Goal: Information Seeking & Learning: Compare options

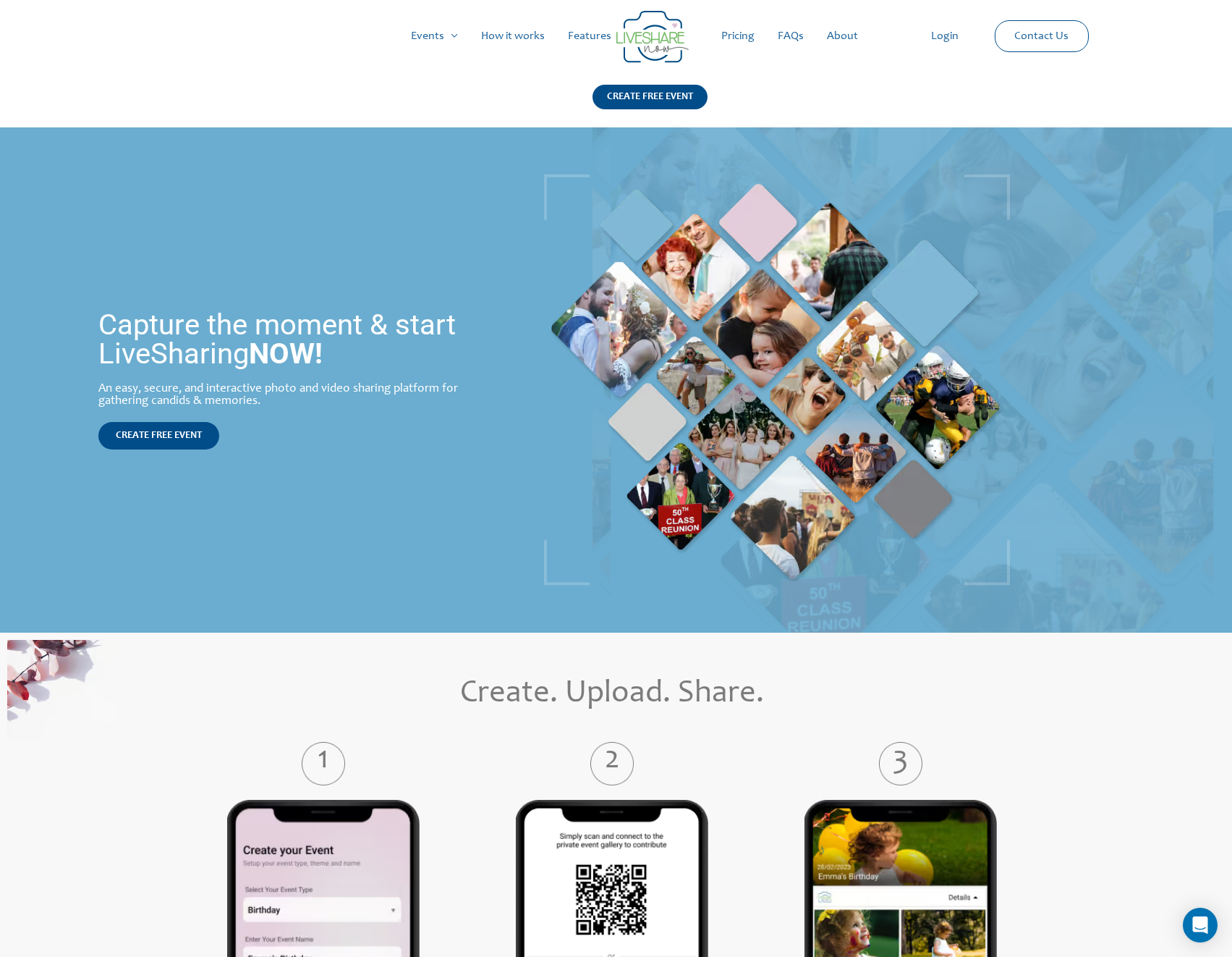
click at [740, 36] on link "Pricing" at bounding box center [738, 36] width 56 height 46
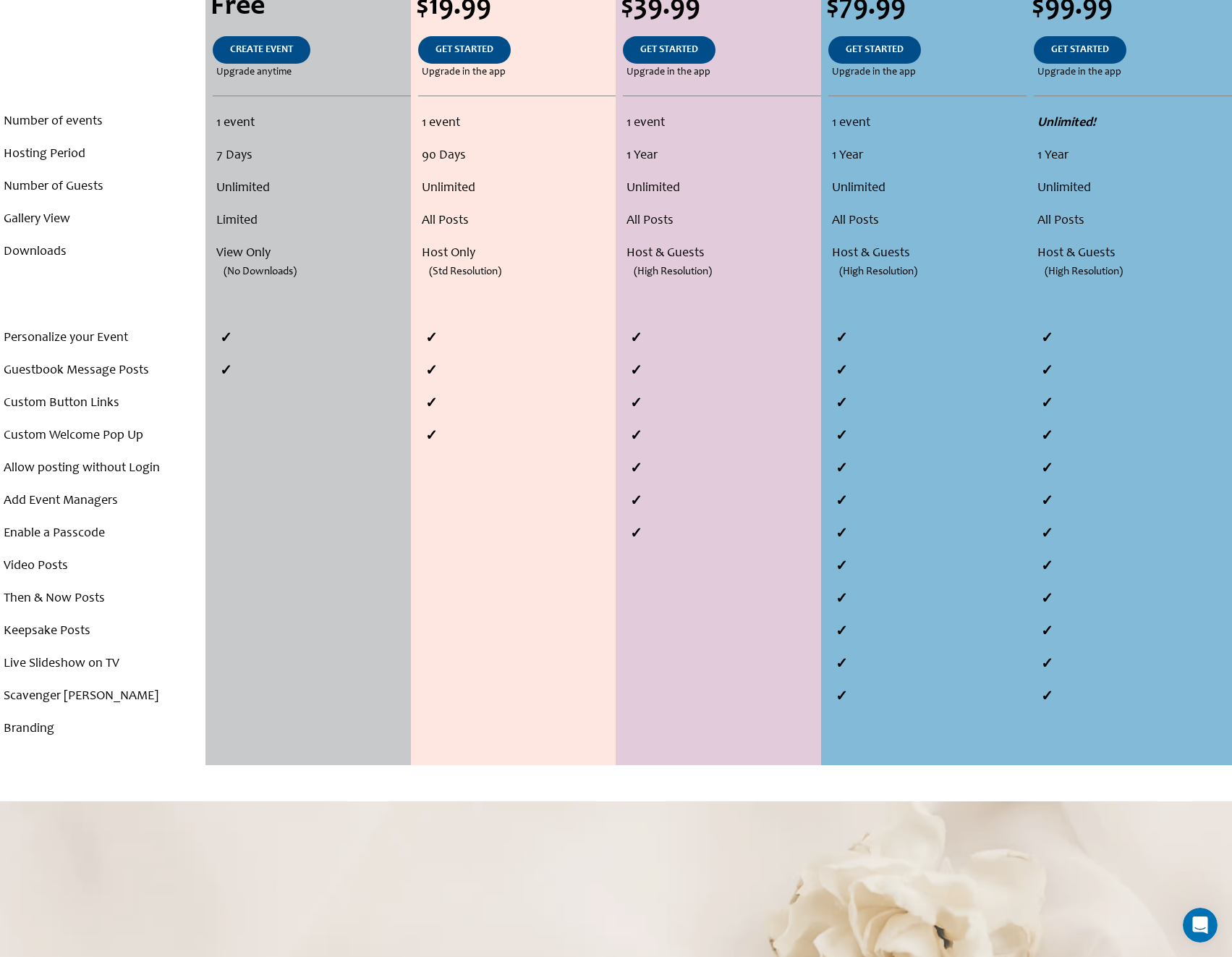
scroll to position [434, 0]
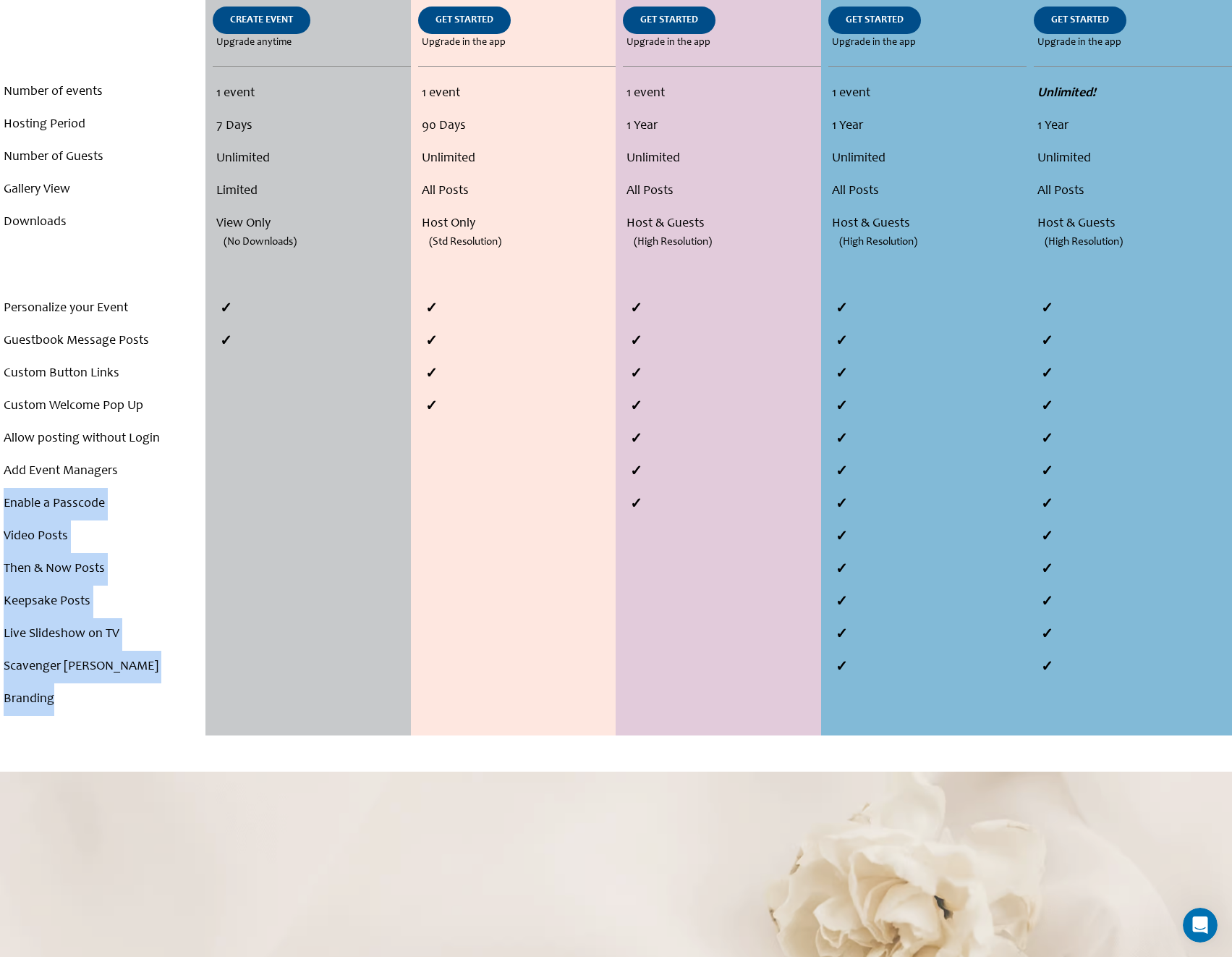
drag, startPoint x: 64, startPoint y: 702, endPoint x: -1, endPoint y: 511, distance: 201.8
click at [0, 511] on html "Skip to content Main Menu Events Menu Toggle Weddings Celebrations Reunions How…" at bounding box center [616, 561] width 1232 height 1991
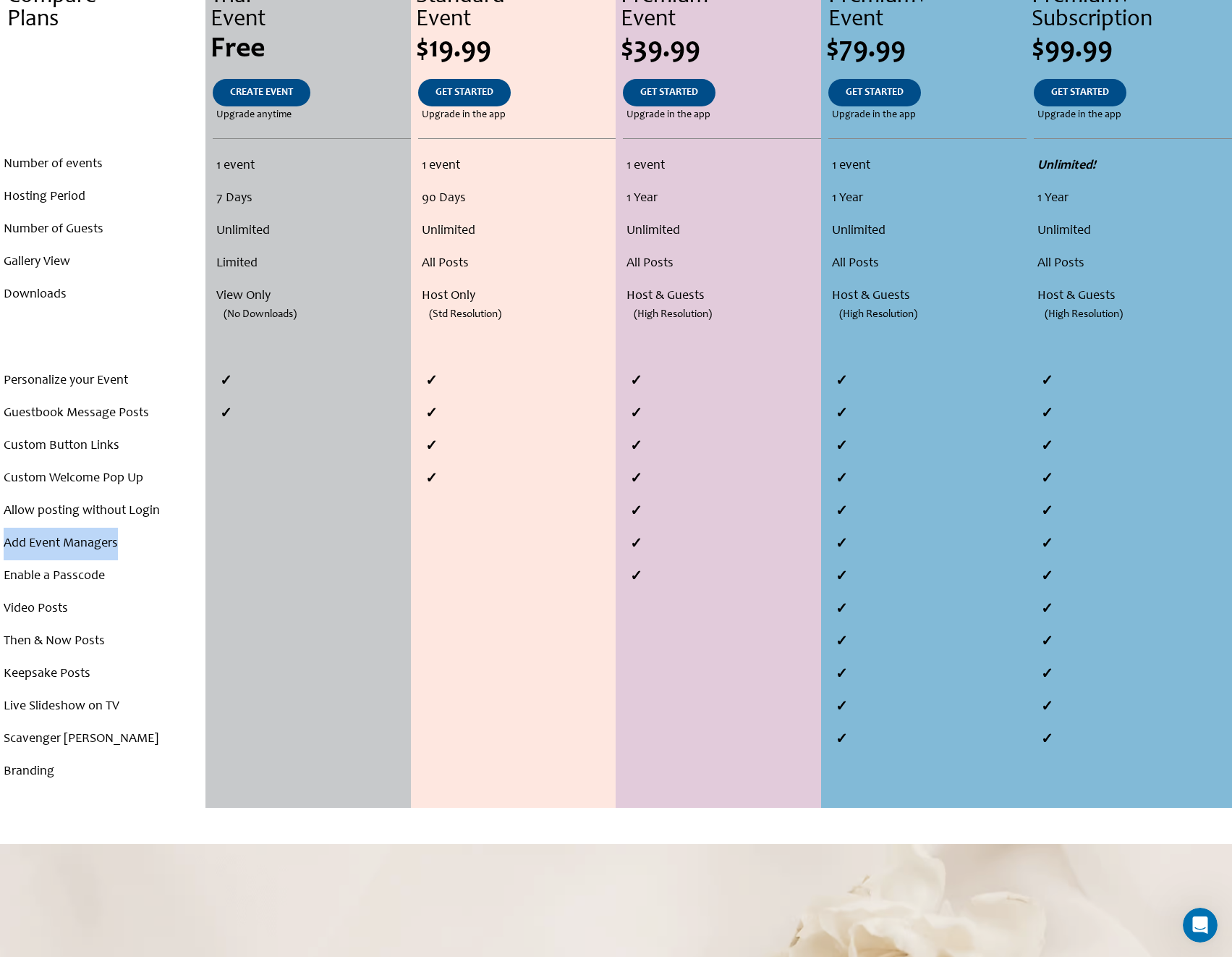
drag, startPoint x: 121, startPoint y: 541, endPoint x: -1, endPoint y: 550, distance: 122.3
click at [0, 550] on html "Skip to content Main Menu Events Menu Toggle Weddings Celebrations Reunions How…" at bounding box center [616, 633] width 1232 height 1991
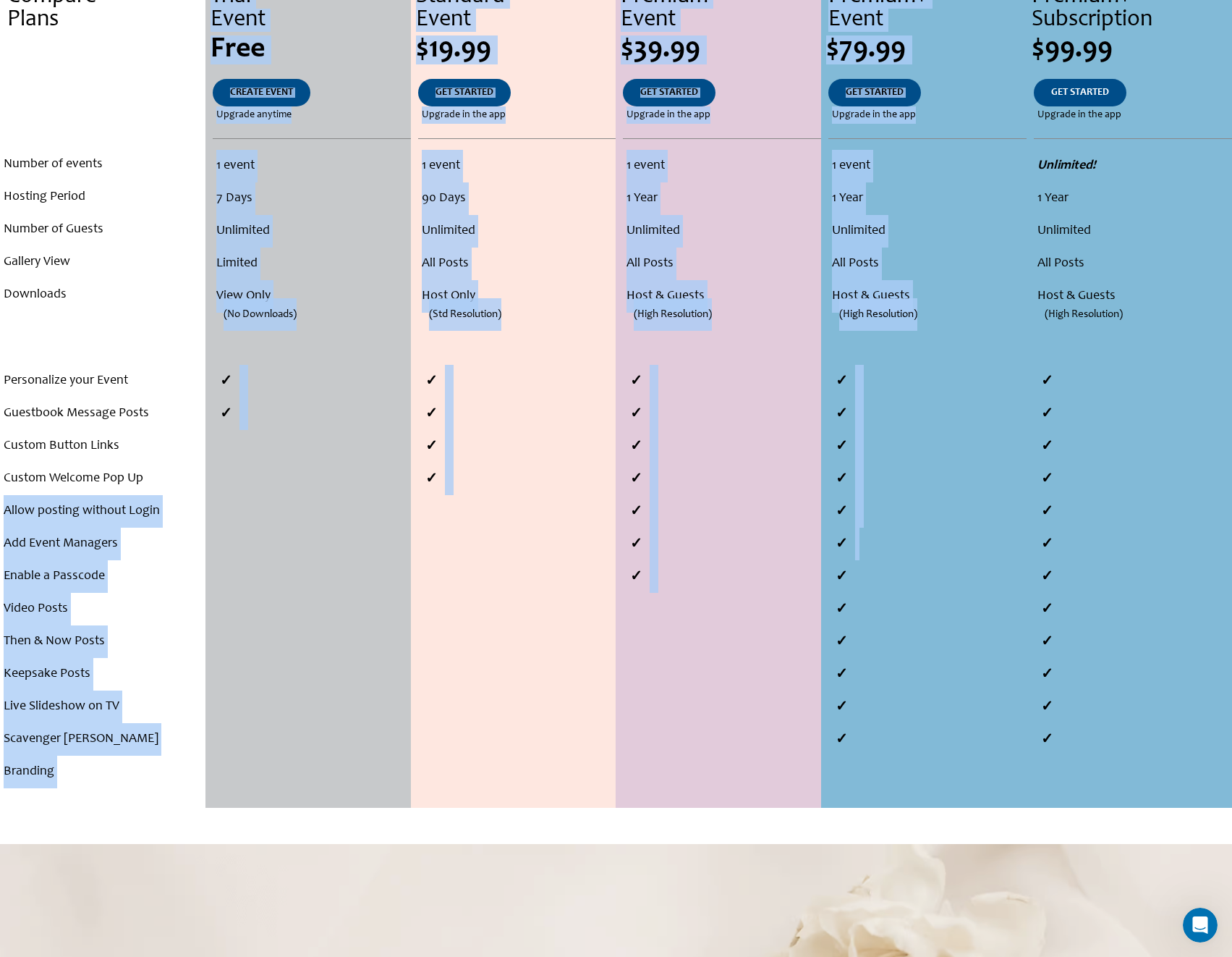
drag, startPoint x: 6, startPoint y: 508, endPoint x: 885, endPoint y: 550, distance: 880.0
click at [885, 550] on div "Compare Plans . . . Number of events Hosting Period Number of Guests Gallery Vi…" at bounding box center [616, 393] width 1232 height 829
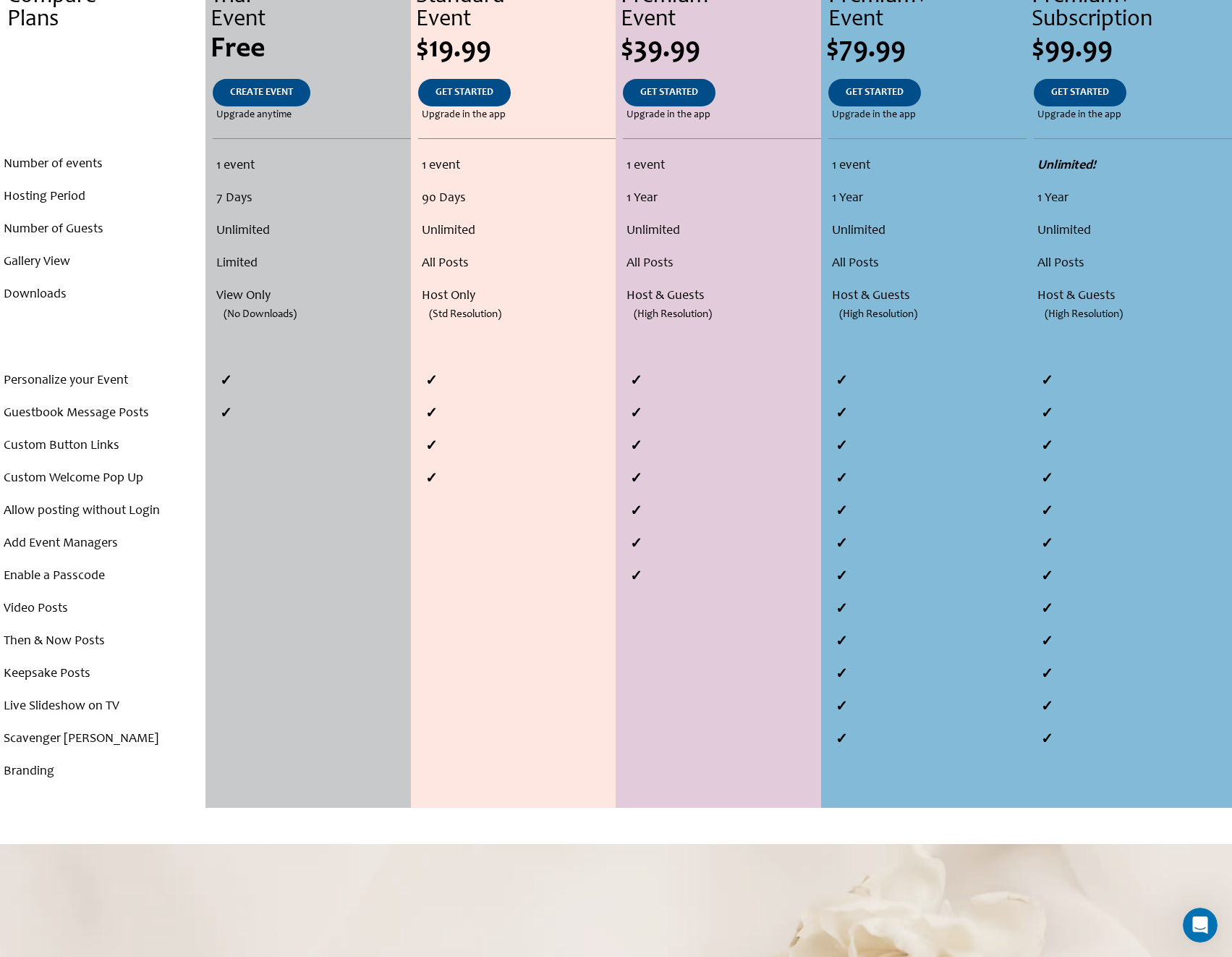
click at [739, 843] on div "Your Storybook of Memories Chronicle every celebration with ease: the engagemen…" at bounding box center [616, 591] width 1232 height 1591
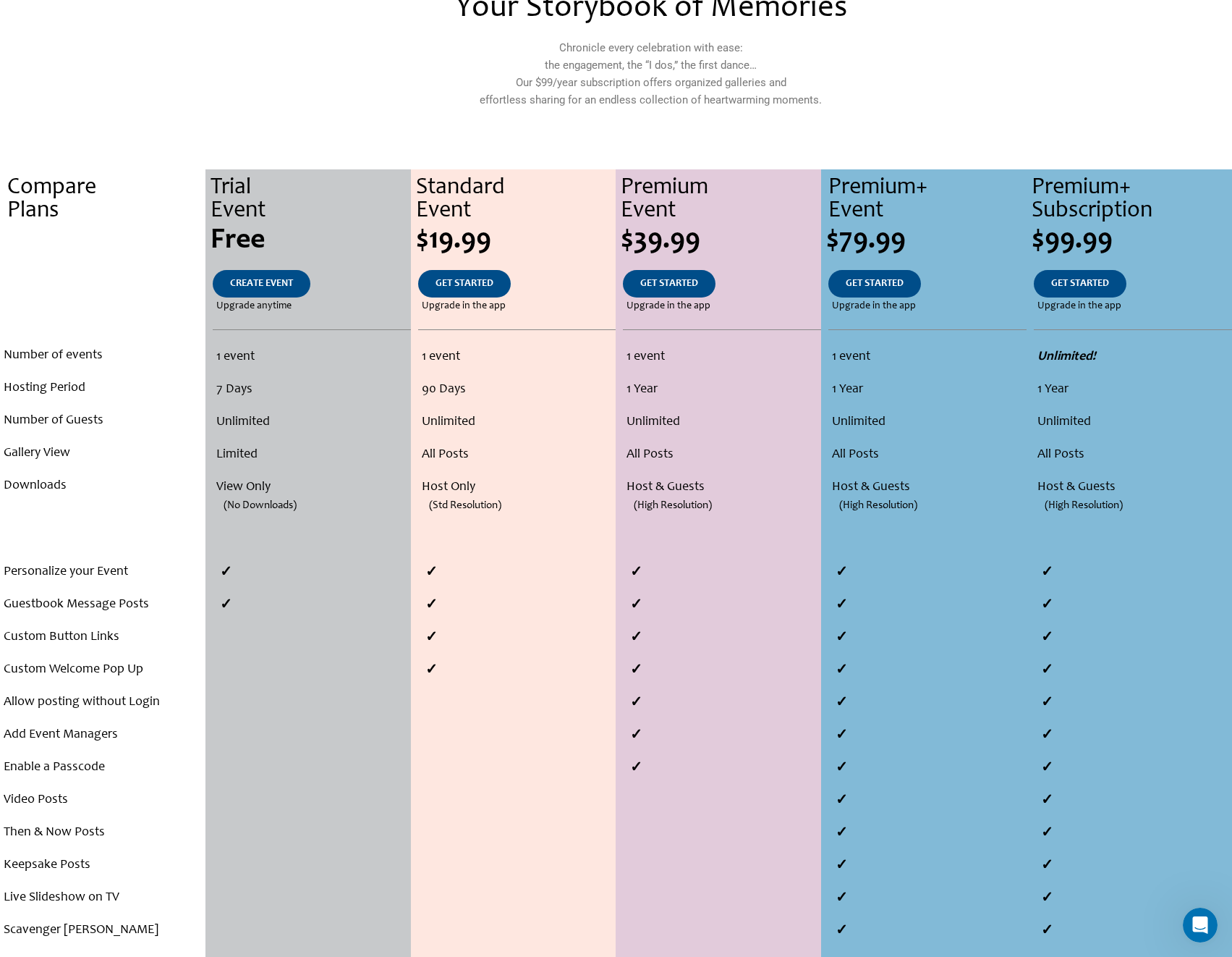
scroll to position [217, 0]
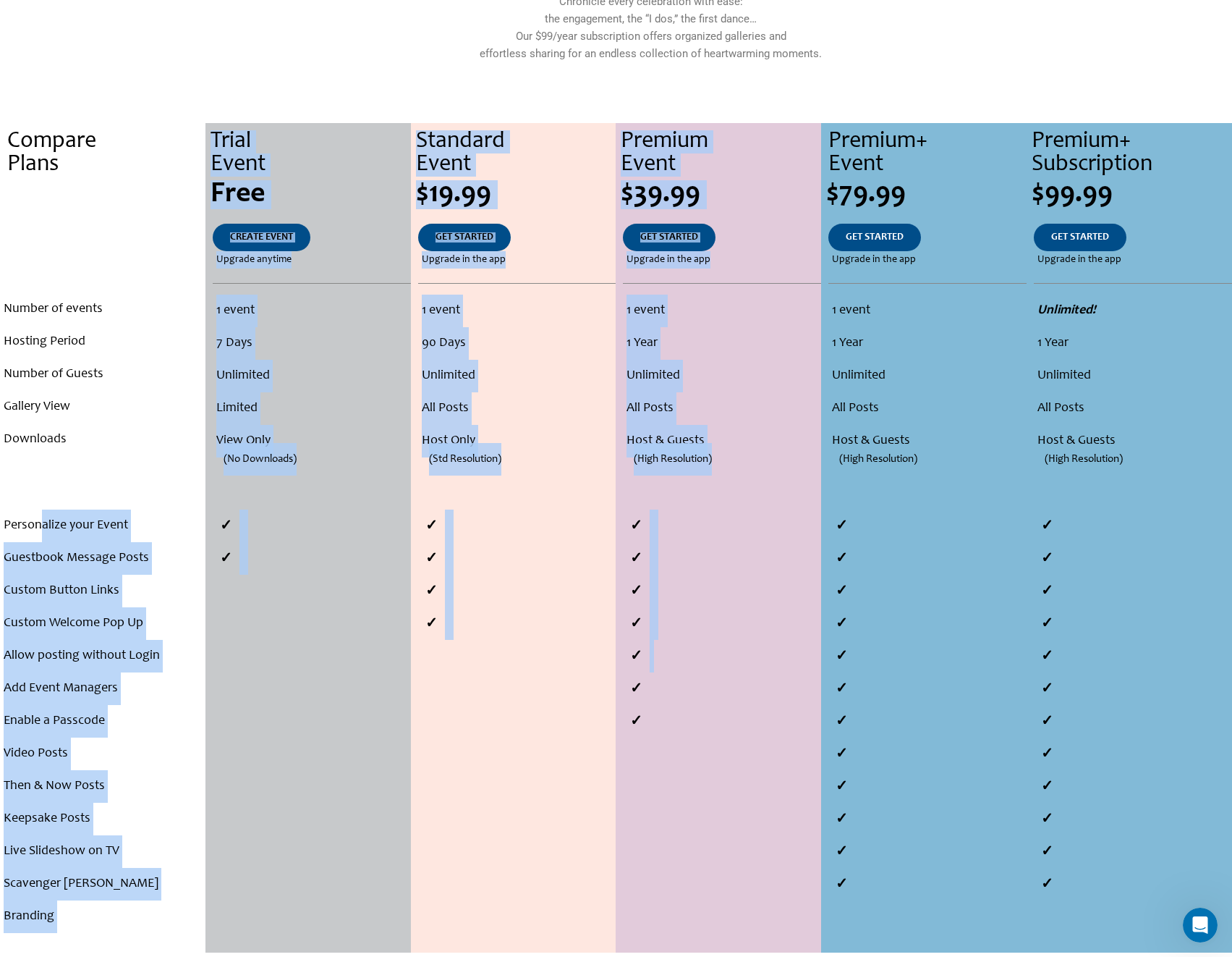
drag, startPoint x: 41, startPoint y: 540, endPoint x: 662, endPoint y: 645, distance: 629.8
click at [662, 645] on div "Compare Plans . . . Number of events Hosting Period Number of Guests Gallery Vi…" at bounding box center [616, 538] width 1232 height 829
click at [138, 644] on li "Allow posting without Login" at bounding box center [103, 656] width 199 height 33
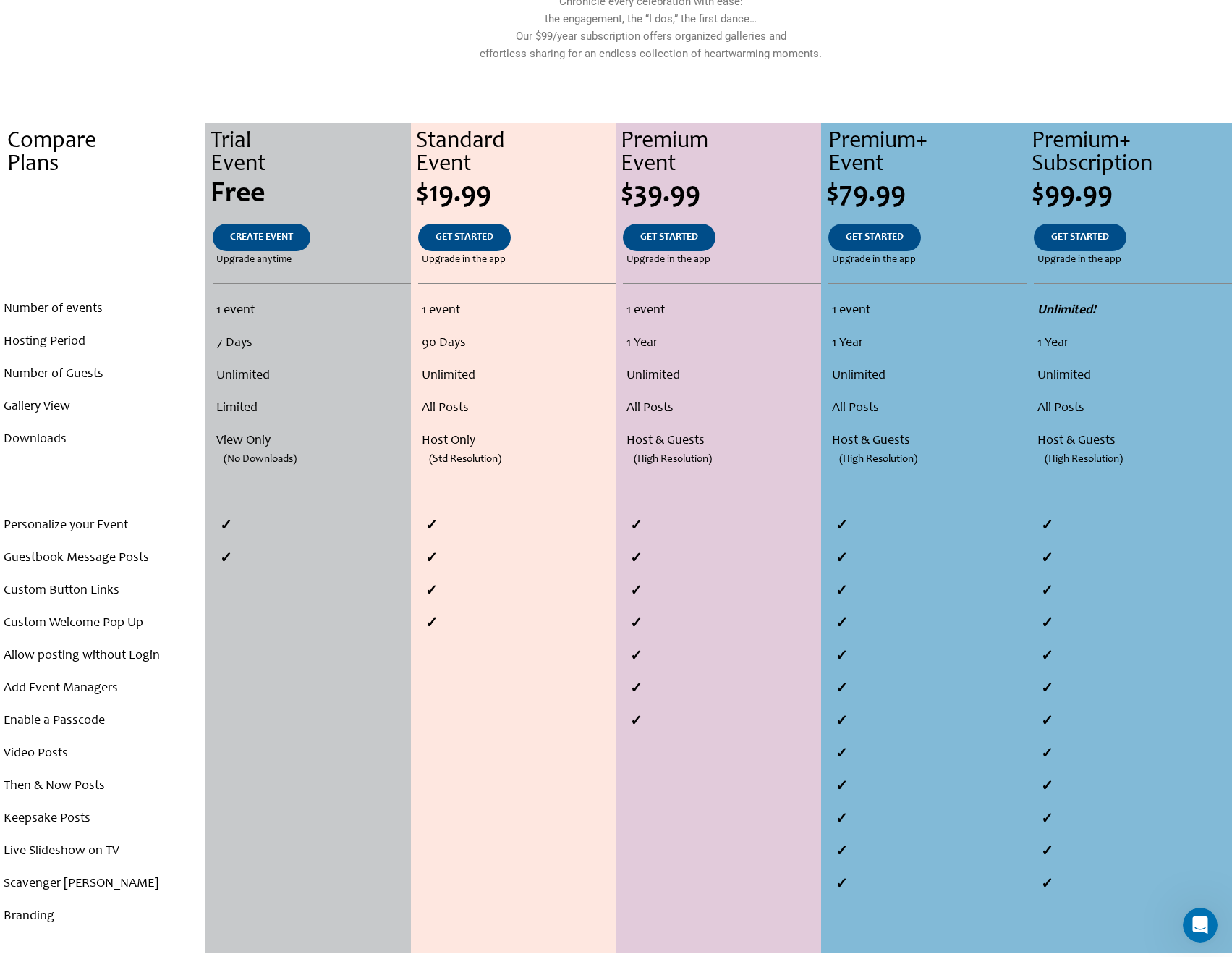
drag, startPoint x: 711, startPoint y: 519, endPoint x: 672, endPoint y: 493, distance: 46.9
click at [672, 493] on div "1 event 1 Year Unlimited All Posts Host & Guests (High Resolution)" at bounding box center [718, 402] width 205 height 215
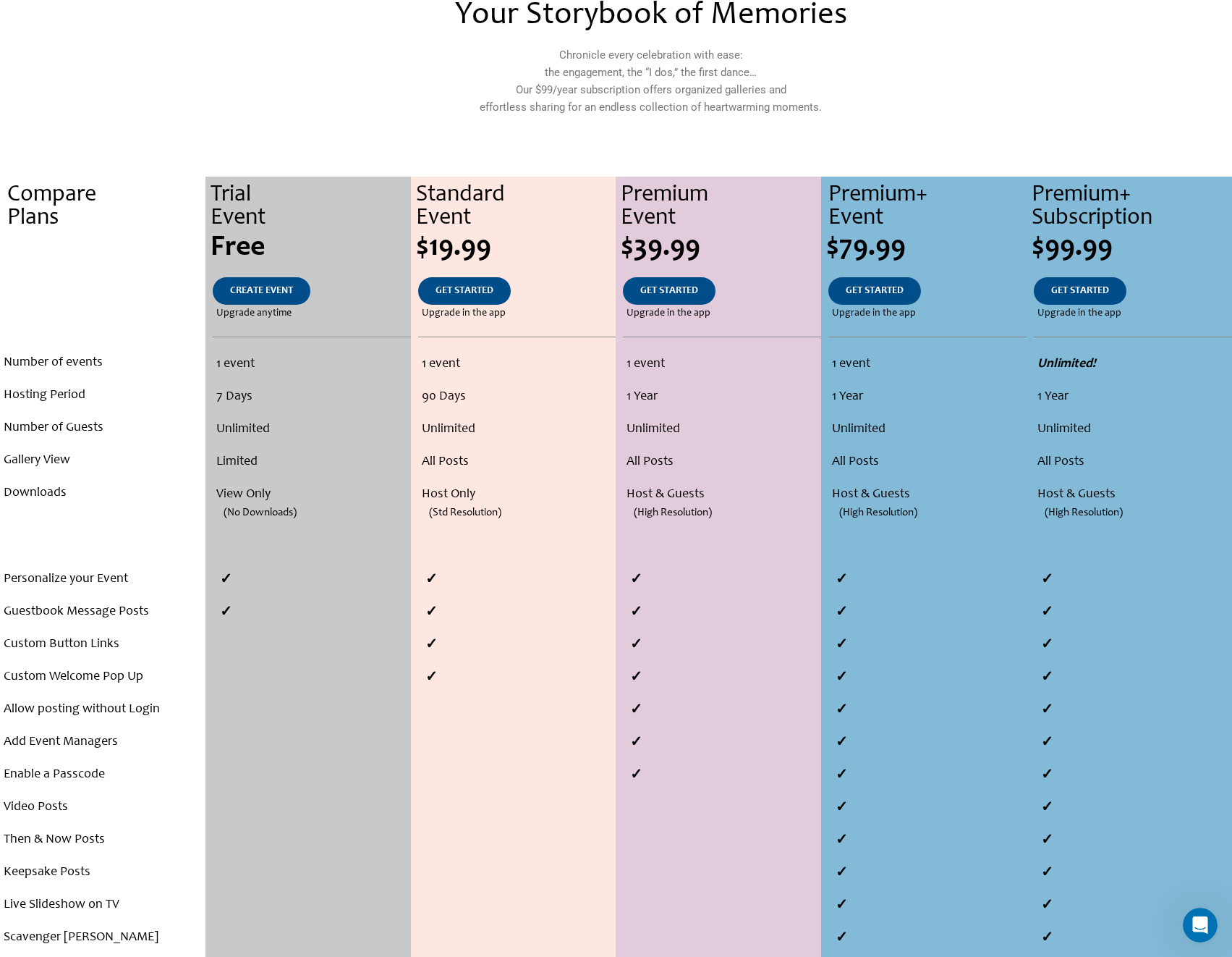
scroll to position [72, 0]
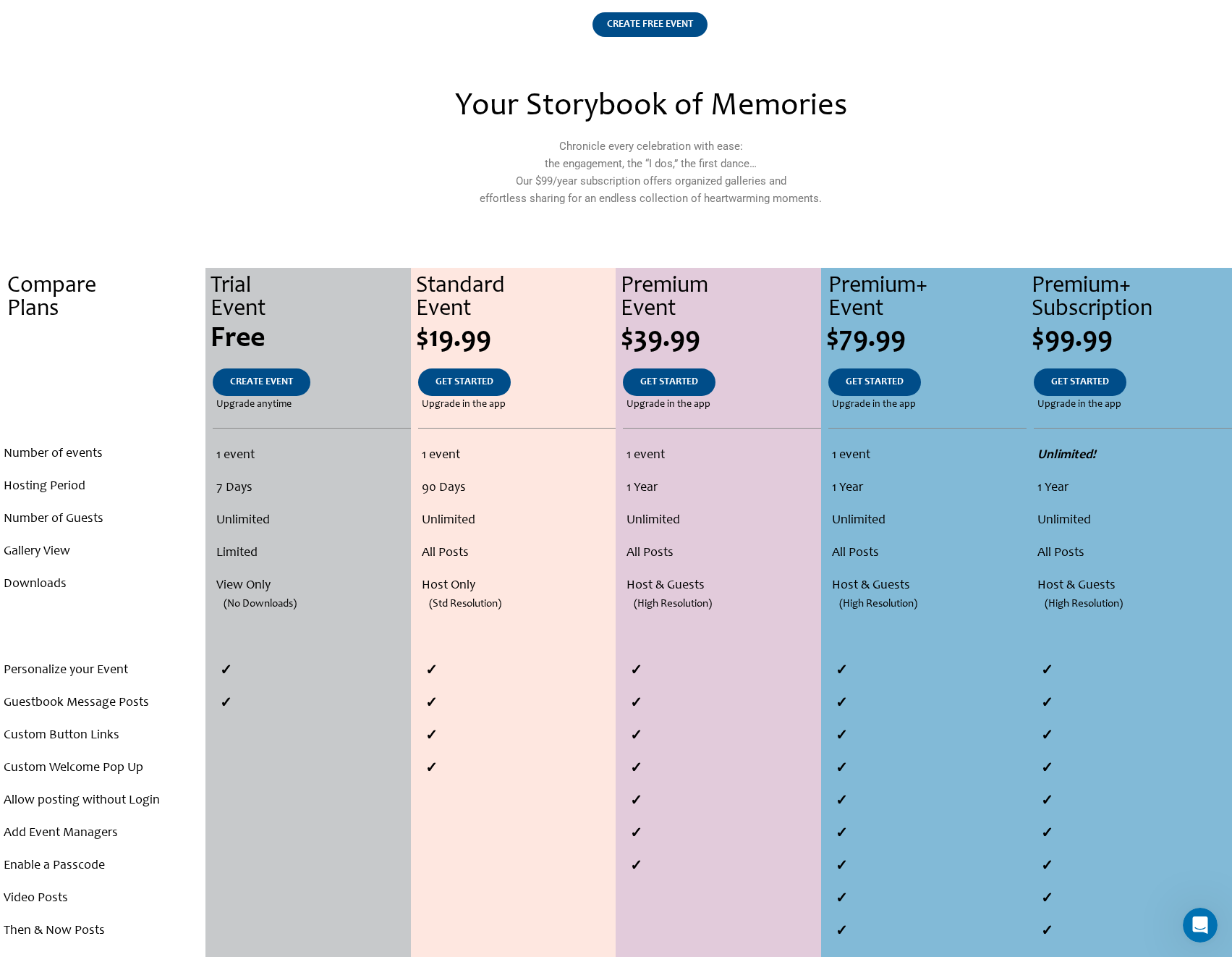
drag, startPoint x: 1001, startPoint y: 225, endPoint x: 971, endPoint y: 207, distance: 35.0
click at [971, 207] on div at bounding box center [997, 158] width 51 height 148
